Goal: Navigation & Orientation: Find specific page/section

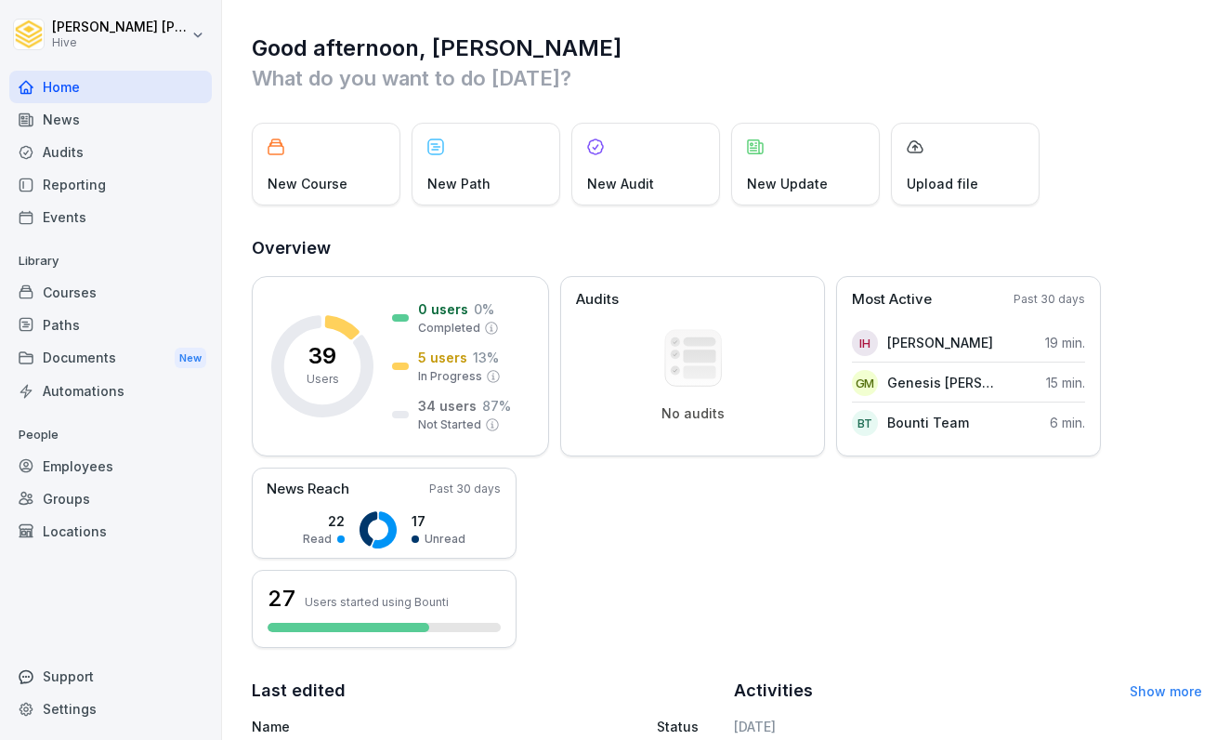
click at [91, 134] on div "News" at bounding box center [110, 119] width 203 height 33
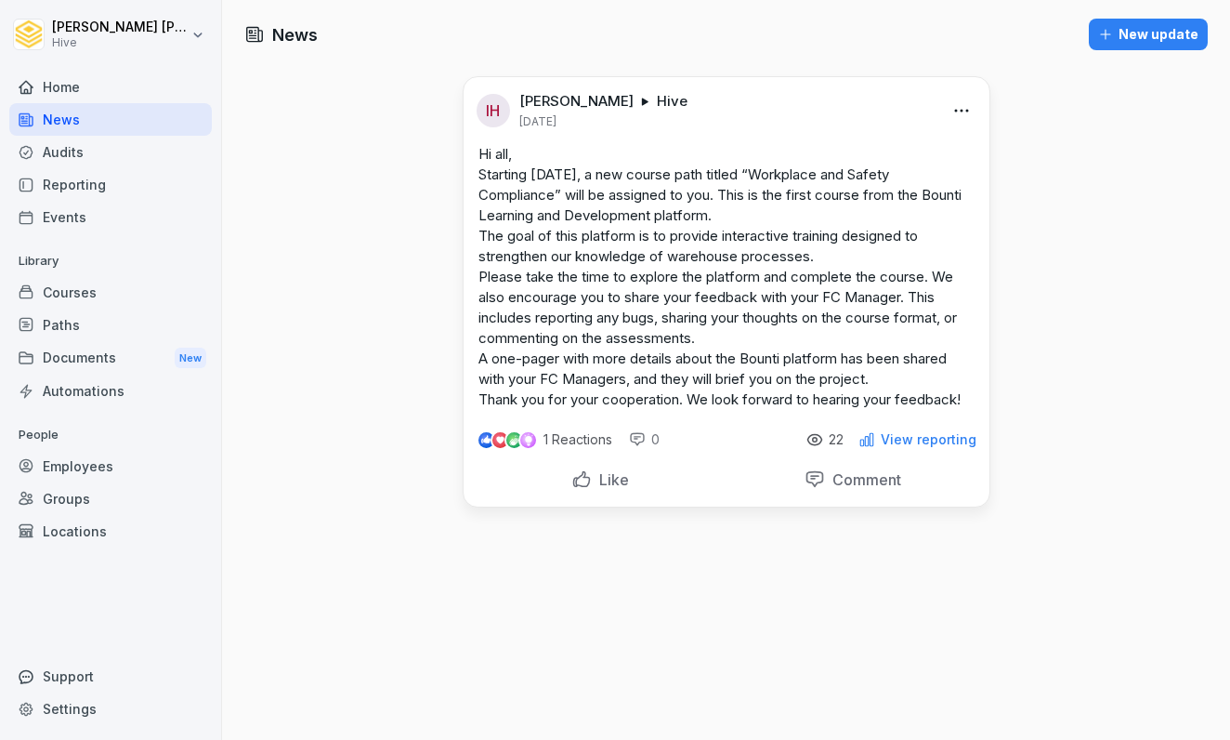
click at [85, 291] on div "Courses" at bounding box center [110, 292] width 203 height 33
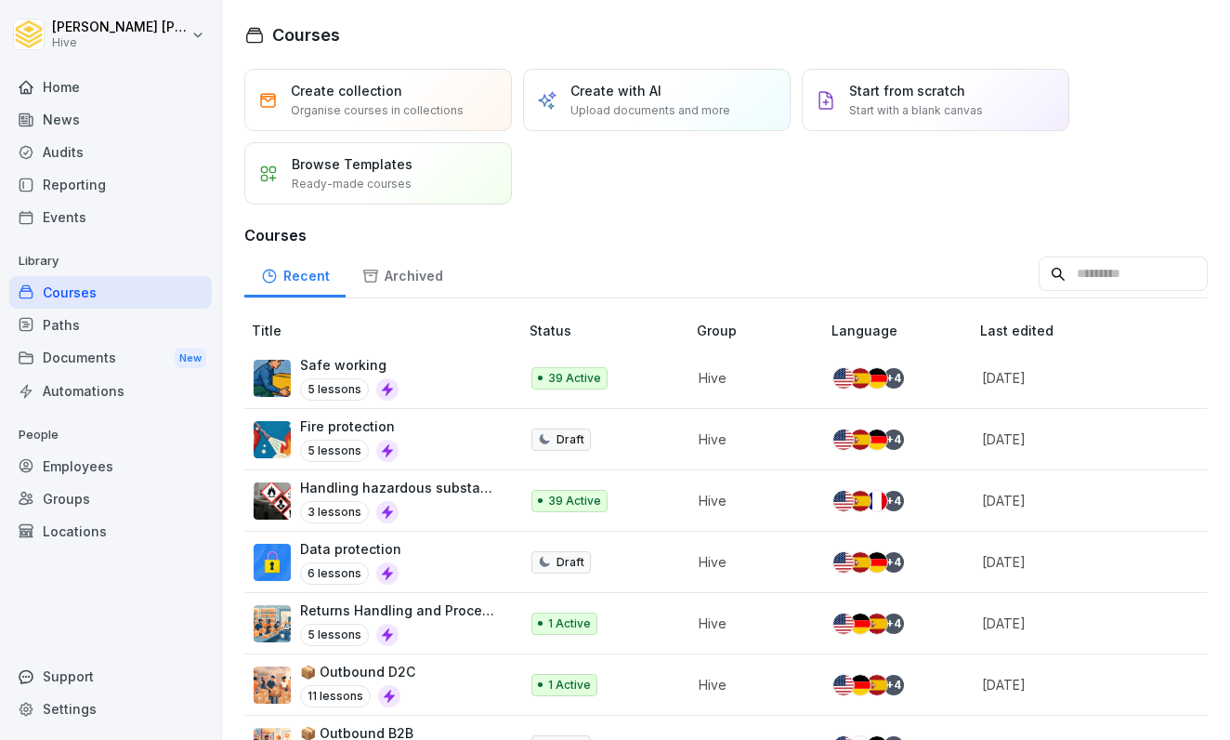
click at [94, 111] on div "News" at bounding box center [110, 119] width 203 height 33
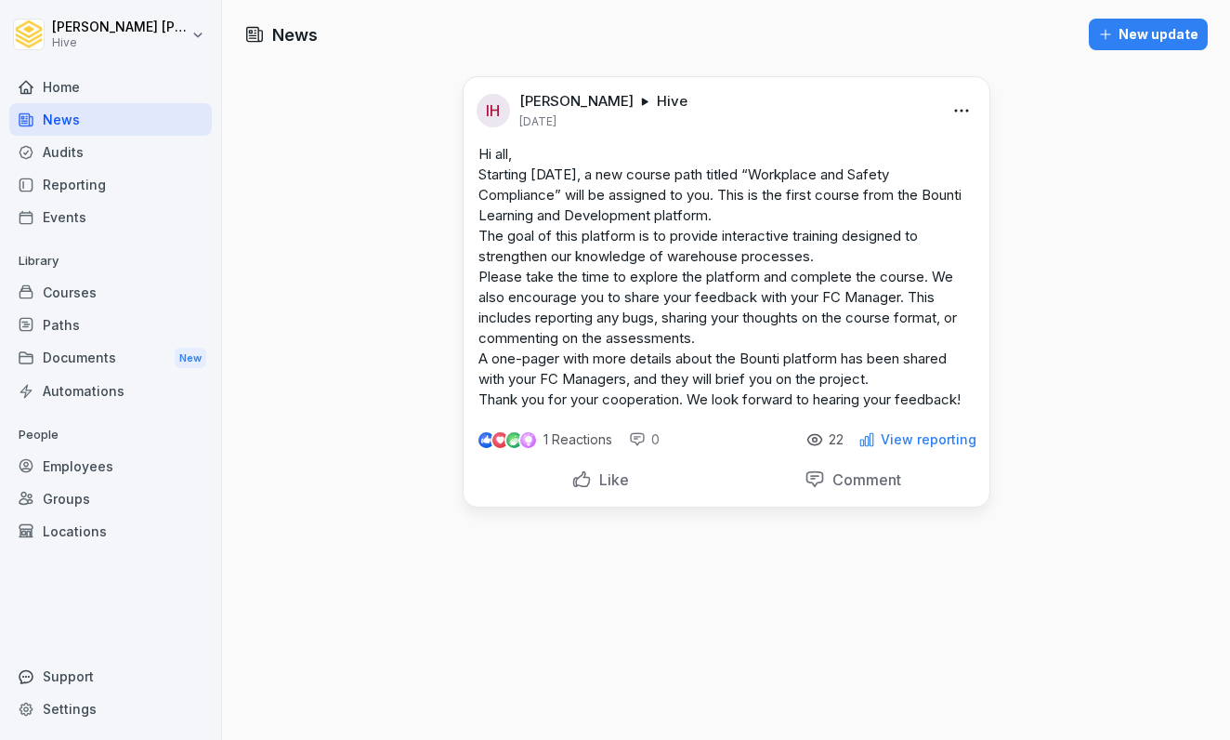
click at [86, 95] on div "Home" at bounding box center [110, 87] width 203 height 33
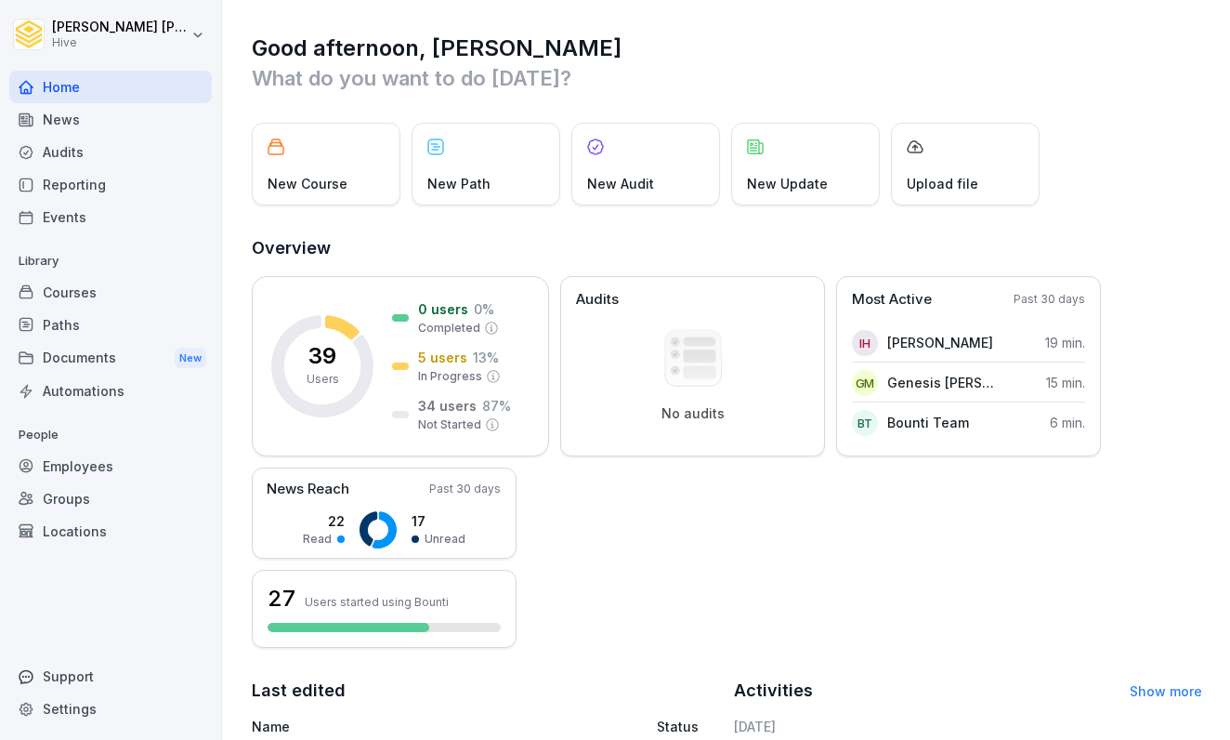
click at [86, 304] on div "Courses" at bounding box center [110, 292] width 203 height 33
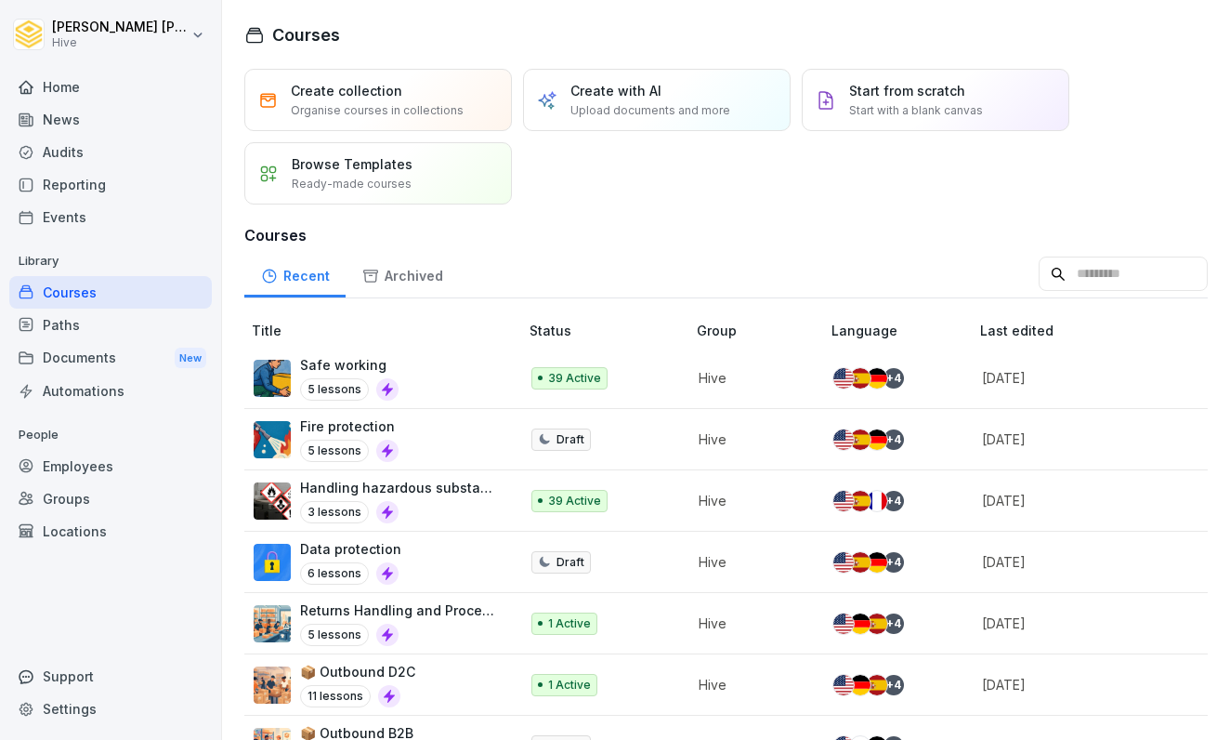
click at [384, 381] on div at bounding box center [387, 389] width 22 height 22
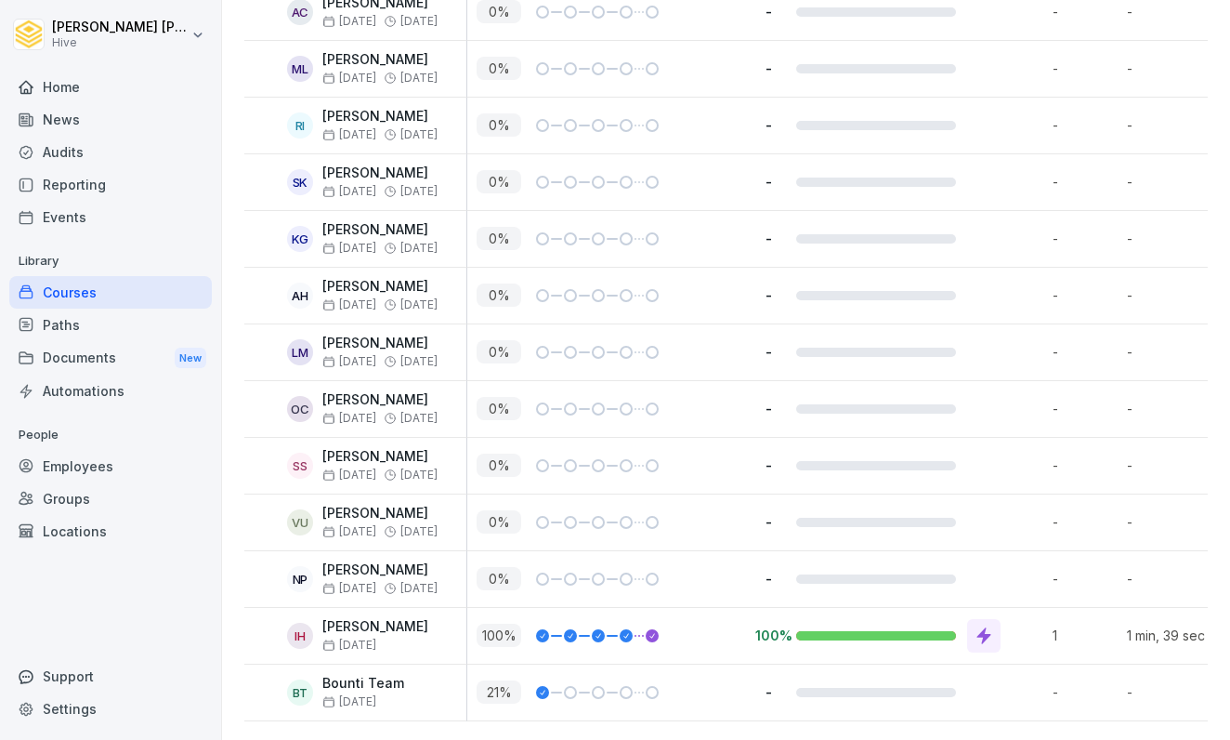
scroll to position [2049, 0]
click at [93, 314] on div "Paths" at bounding box center [110, 324] width 203 height 33
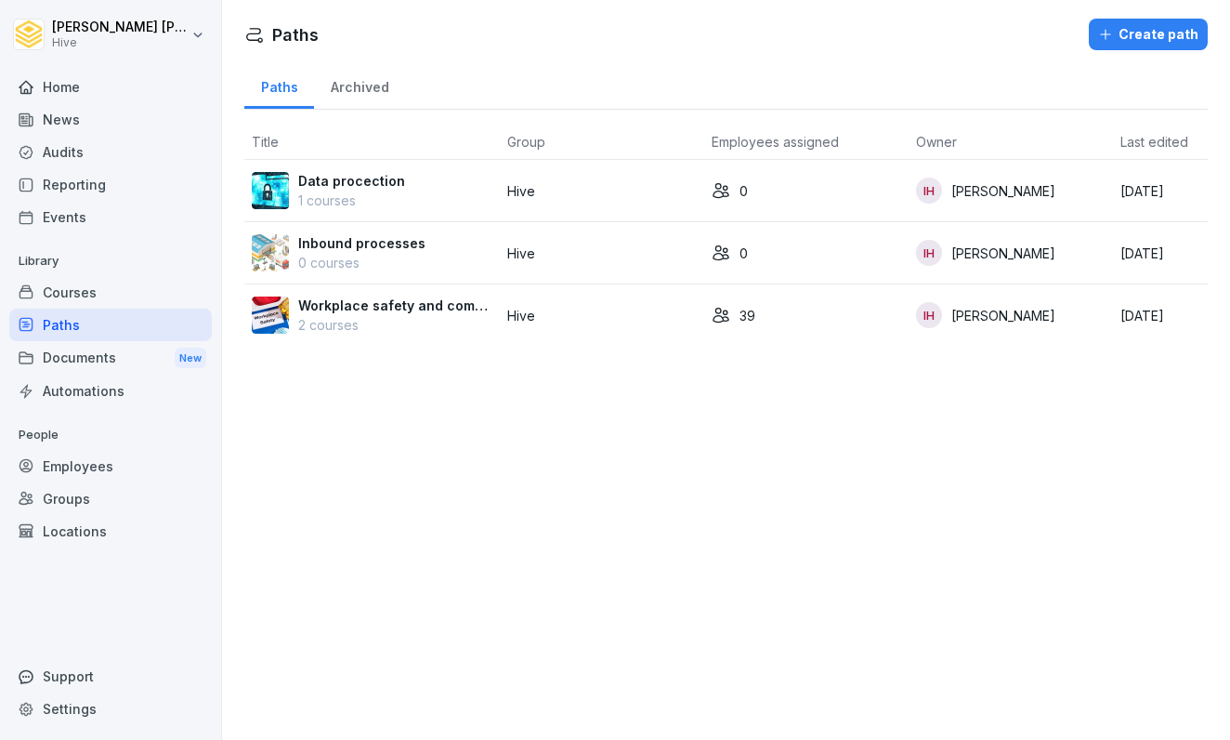
click at [84, 296] on div "Courses" at bounding box center [110, 292] width 203 height 33
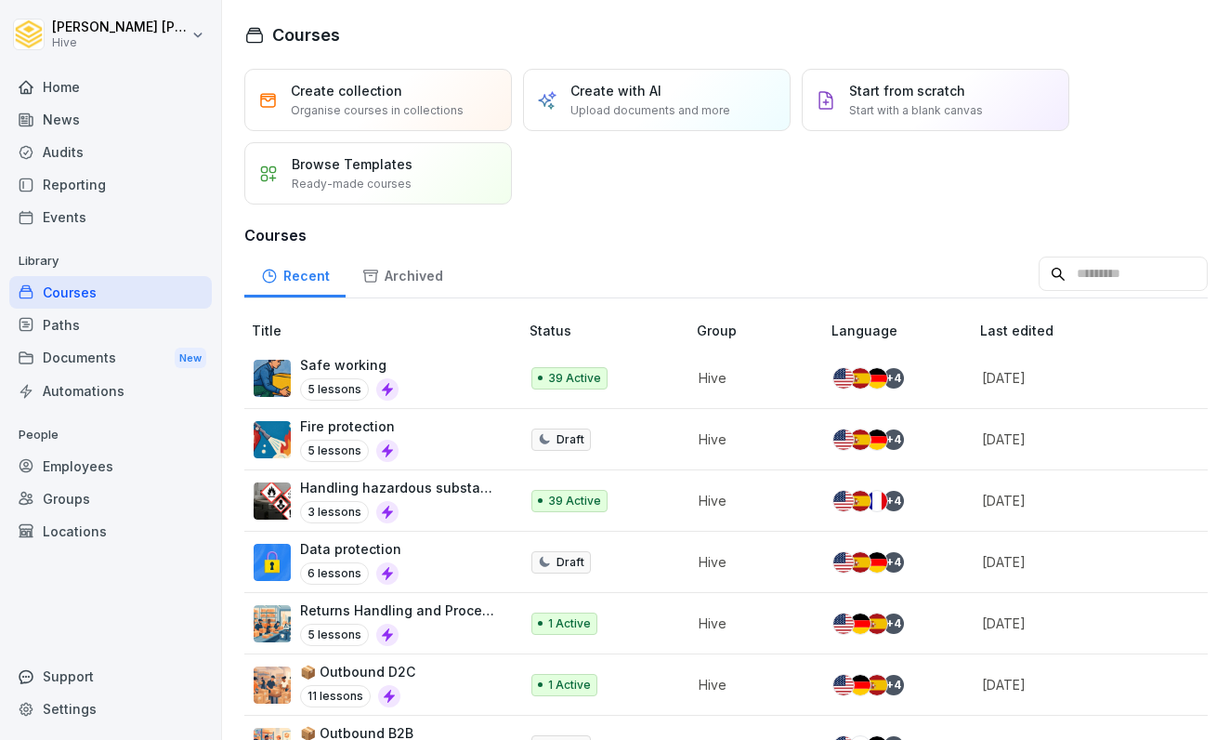
click at [85, 321] on div "Paths" at bounding box center [110, 324] width 203 height 33
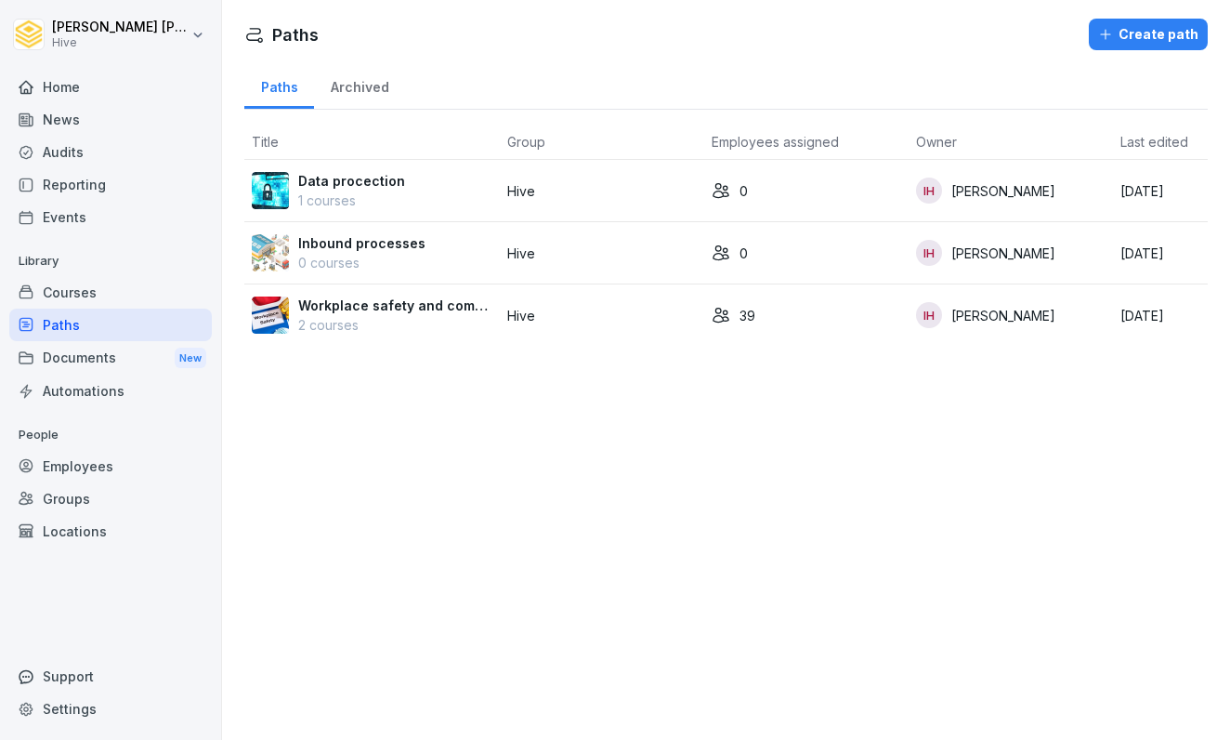
click at [430, 310] on p "Workplace safety and compliance" at bounding box center [395, 305] width 194 height 20
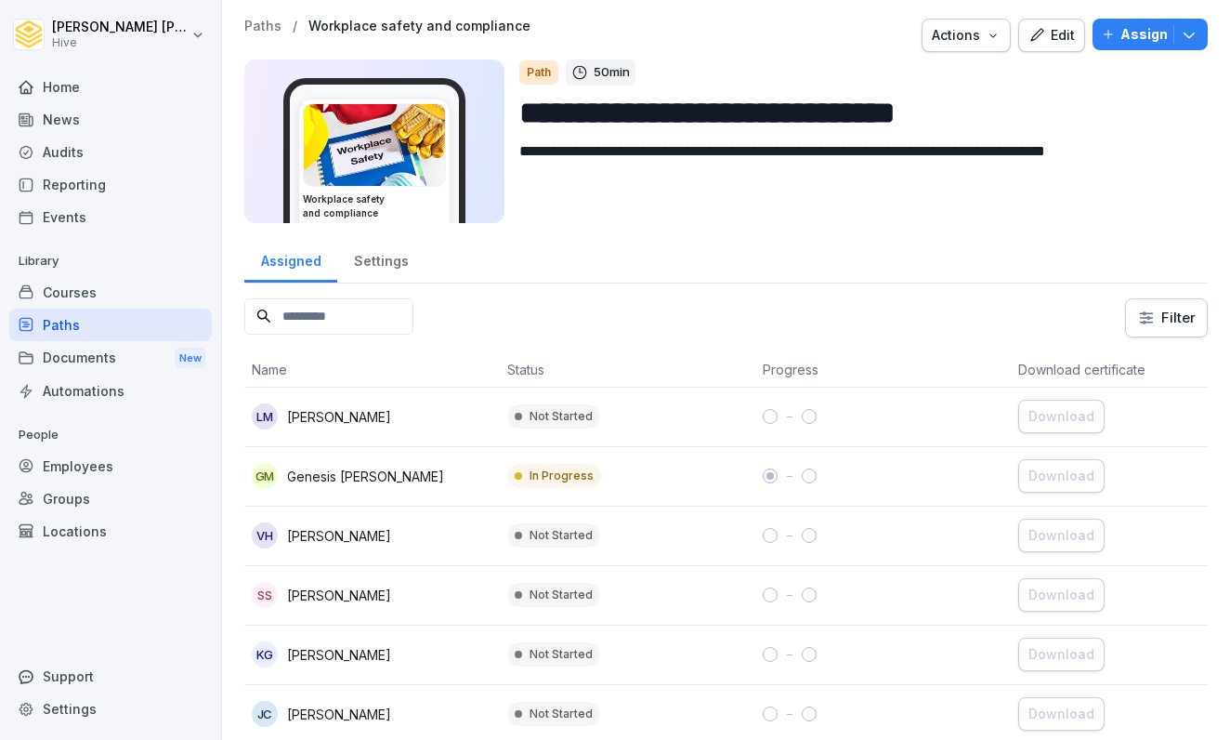
click at [128, 287] on div "Courses" at bounding box center [110, 292] width 203 height 33
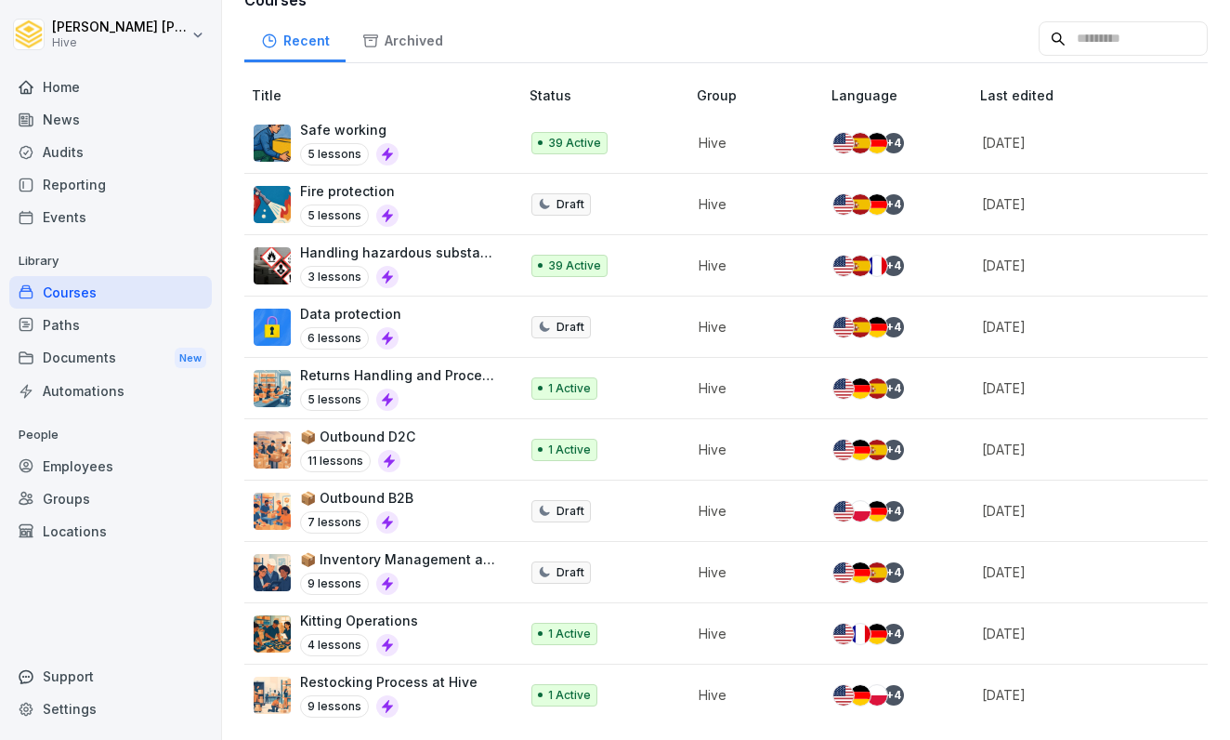
scroll to position [235, 0]
